Goal: Information Seeking & Learning: Find contact information

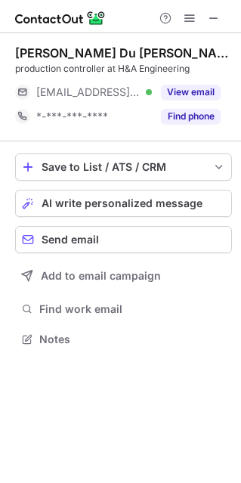
scroll to position [8, 8]
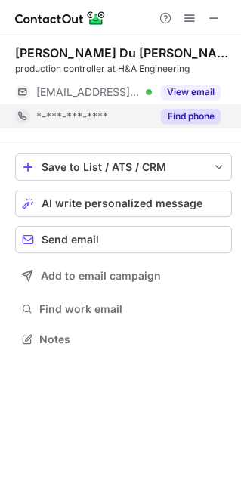
click at [183, 113] on button "Find phone" at bounding box center [191, 116] width 60 height 15
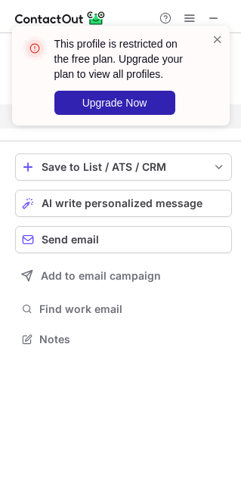
scroll to position [304, 241]
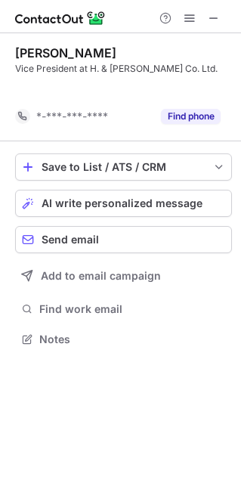
scroll to position [304, 241]
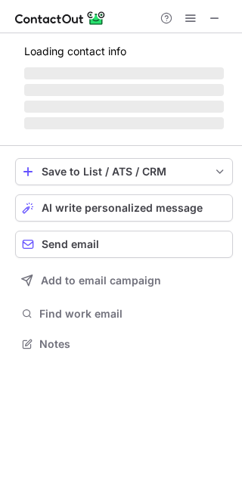
scroll to position [8, 8]
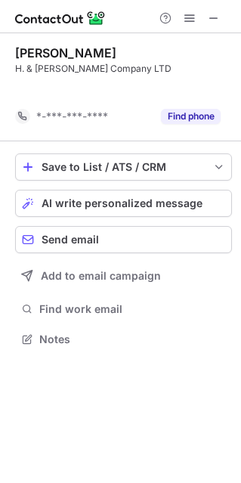
scroll to position [304, 241]
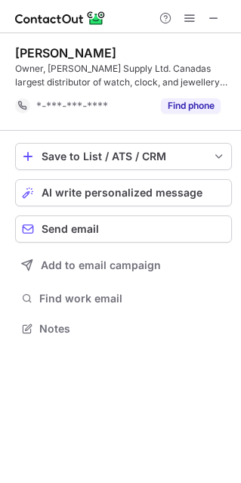
scroll to position [318, 241]
